Goal: Entertainment & Leisure: Consume media (video, audio)

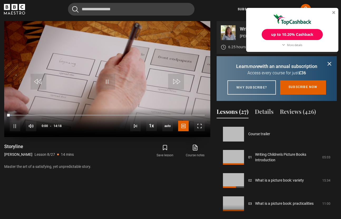
scroll to position [162, 0]
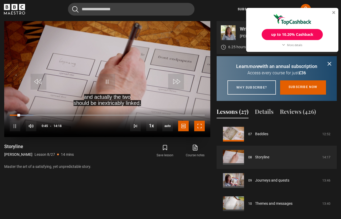
click at [196, 126] on span "Video Player" at bounding box center [199, 126] width 11 height 11
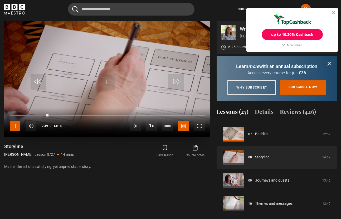
click at [16, 127] on span "Video Player" at bounding box center [15, 126] width 11 height 11
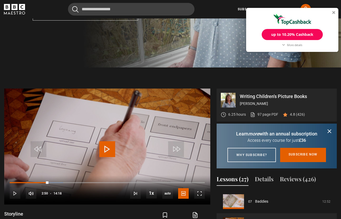
scroll to position [163, 0]
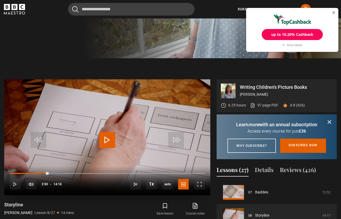
click at [112, 135] on span "Video Player" at bounding box center [107, 140] width 16 height 16
click at [196, 185] on span "Video Player" at bounding box center [199, 184] width 11 height 11
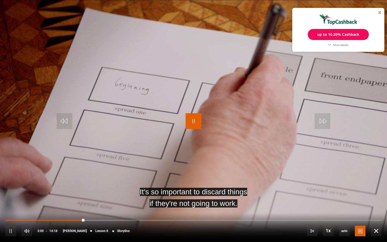
click at [194, 116] on span "Video Player" at bounding box center [194, 121] width 16 height 16
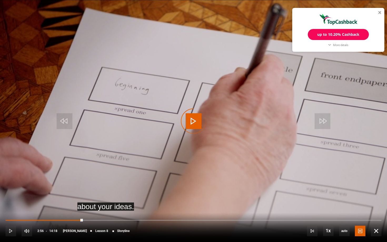
drag, startPoint x: 83, startPoint y: 221, endPoint x: 78, endPoint y: 221, distance: 5.3
click at [78, 219] on div "10s Skip Back 10 seconds Play 10s Skip Forward 10 seconds Loaded : 0.00% 02:51 …" at bounding box center [193, 227] width 387 height 29
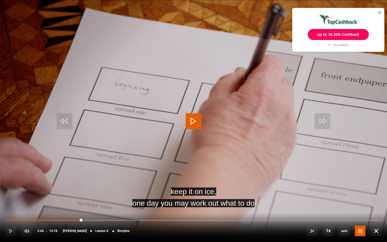
click at [191, 124] on span "Video Player" at bounding box center [194, 121] width 16 height 16
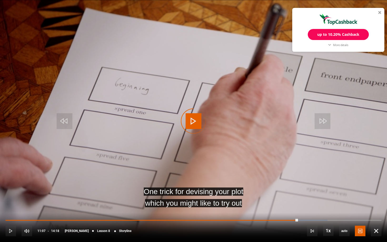
drag, startPoint x: 298, startPoint y: 221, endPoint x: 291, endPoint y: 221, distance: 6.8
click at [291, 219] on div "10s Skip Back 10 seconds Play 10s Skip Forward 10 seconds Loaded : 85.66% 11:00…" at bounding box center [193, 227] width 387 height 29
click at [196, 123] on span "Video Player" at bounding box center [194, 121] width 16 height 16
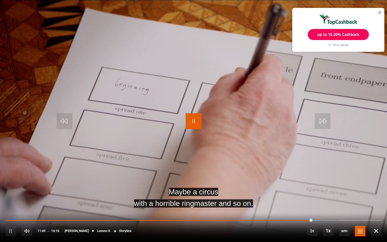
click at [196, 123] on span "Video Player" at bounding box center [194, 121] width 16 height 16
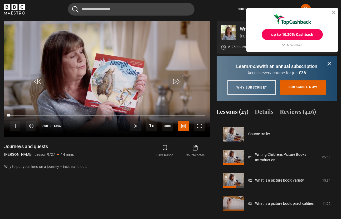
scroll to position [185, 0]
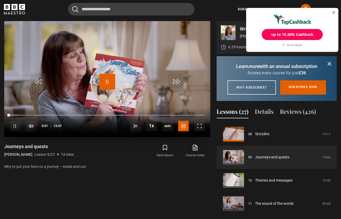
click at [107, 83] on span "Video Player" at bounding box center [107, 82] width 16 height 16
click at [334, 11] on div at bounding box center [333, 12] width 3 height 3
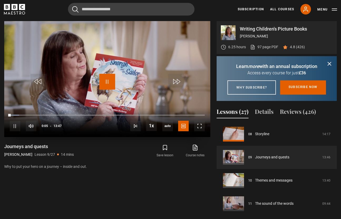
click at [104, 85] on span "Video Player" at bounding box center [107, 82] width 16 height 16
